Goal: Transaction & Acquisition: Subscribe to service/newsletter

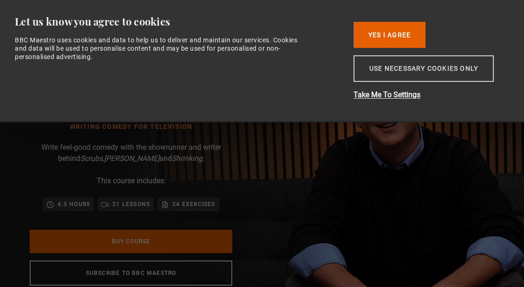
click at [419, 67] on button "Use necessary cookies only" at bounding box center [424, 68] width 140 height 26
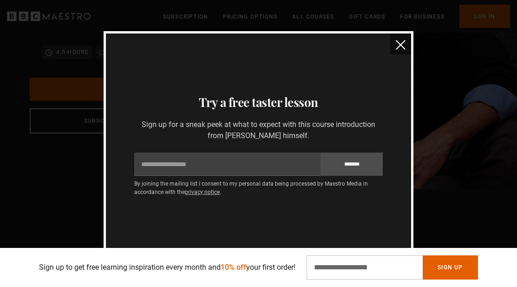
scroll to position [164, 0]
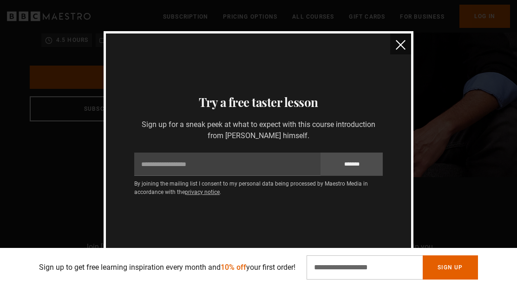
click at [394, 44] on button "close" at bounding box center [400, 43] width 21 height 21
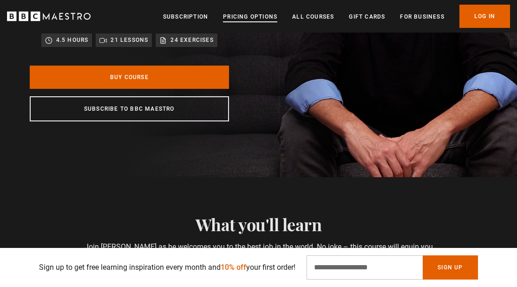
click at [249, 20] on link "Pricing Options" at bounding box center [250, 16] width 54 height 9
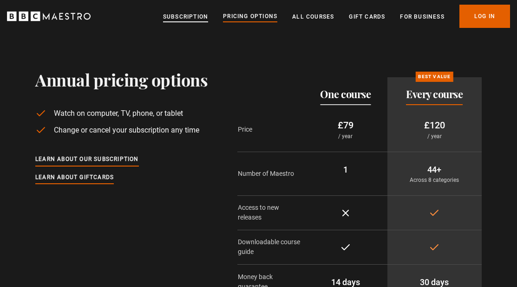
click at [187, 19] on link "Subscription" at bounding box center [185, 16] width 45 height 9
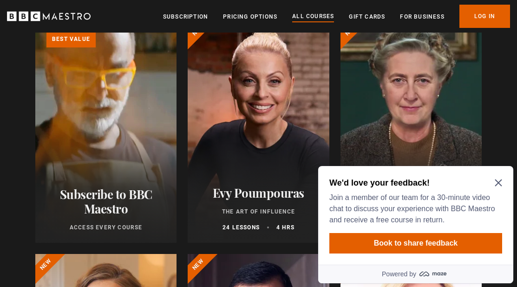
scroll to position [149, 0]
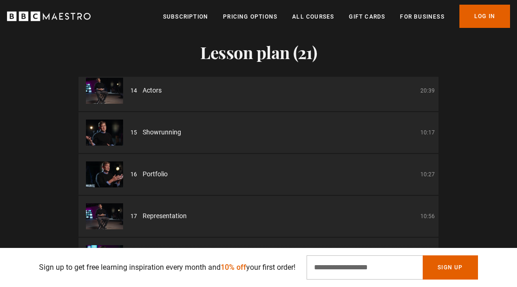
scroll to position [0, 426]
